Goal: Find contact information: Find contact information

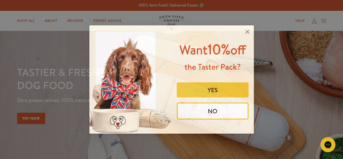
click at [247, 31] on circle "Close dialog" at bounding box center [247, 32] width 8 height 8
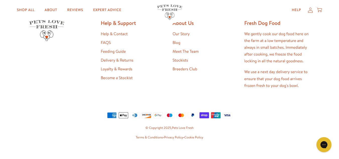
scroll to position [999, 0]
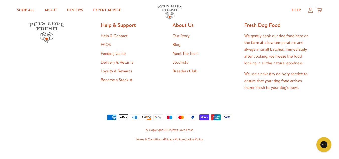
click at [116, 35] on link "Help & Contact" at bounding box center [114, 36] width 27 height 6
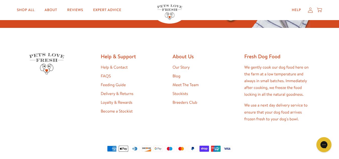
scroll to position [973, 0]
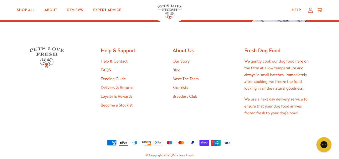
click at [109, 67] on link "FAQS" at bounding box center [106, 70] width 10 height 6
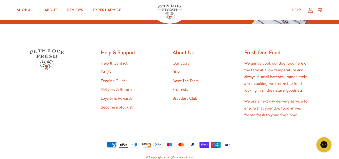
click at [123, 63] on link "Help & Contact" at bounding box center [114, 64] width 27 height 6
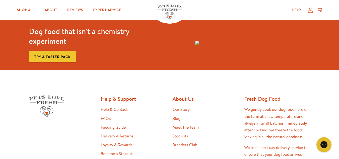
scroll to position [395, 0]
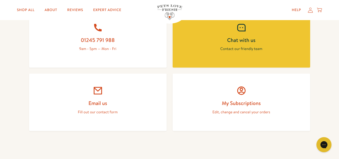
drag, startPoint x: 340, startPoint y: 21, endPoint x: 338, endPoint y: 80, distance: 59.1
click at [338, 80] on html "100% farm fresh! Delivered frozen ❄️ Shop All About Reviews Expert Advice My ac…" at bounding box center [169, 93] width 339 height 656
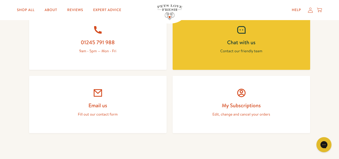
click at [124, 101] on link "Email us Fill out our contact form" at bounding box center [98, 104] width 138 height 57
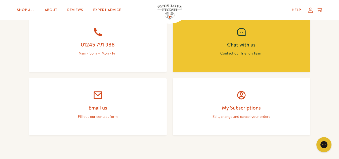
scroll to position [231, 0]
click at [115, 105] on h2 "Email us" at bounding box center [98, 107] width 114 height 7
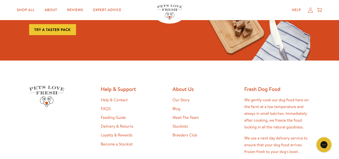
scroll to position [291, 0]
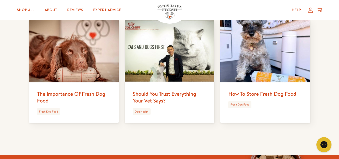
scroll to position [2635, 0]
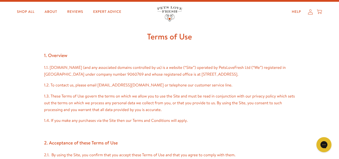
scroll to position [10, 0]
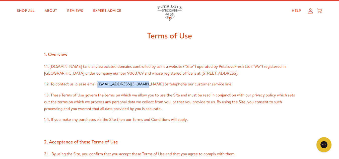
drag, startPoint x: 139, startPoint y: 92, endPoint x: 98, endPoint y: 92, distance: 41.7
click at [98, 88] on p "1.2. To contact us, please email [EMAIL_ADDRESS][DOMAIN_NAME] or telephone our …" at bounding box center [169, 84] width 251 height 7
copy p "[EMAIL_ADDRESS][DOMAIN_NAME]"
click at [228, 88] on p "1.2. To contact us, please email [EMAIL_ADDRESS][DOMAIN_NAME] or telephone our …" at bounding box center [169, 84] width 251 height 7
